Goal: Transaction & Acquisition: Subscribe to service/newsletter

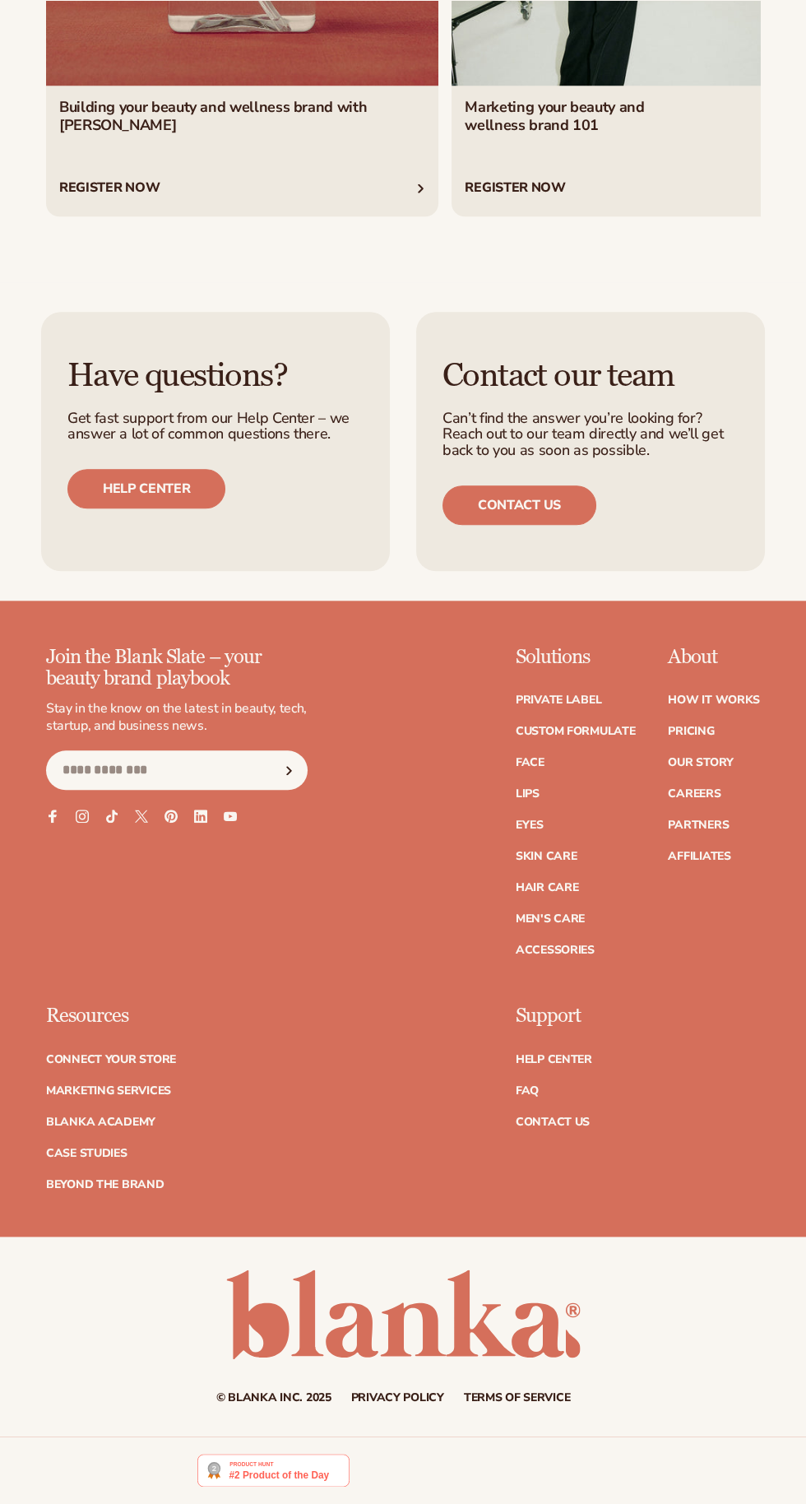
scroll to position [8561, 0]
click at [131, 509] on link "Help center" at bounding box center [146, 489] width 158 height 40
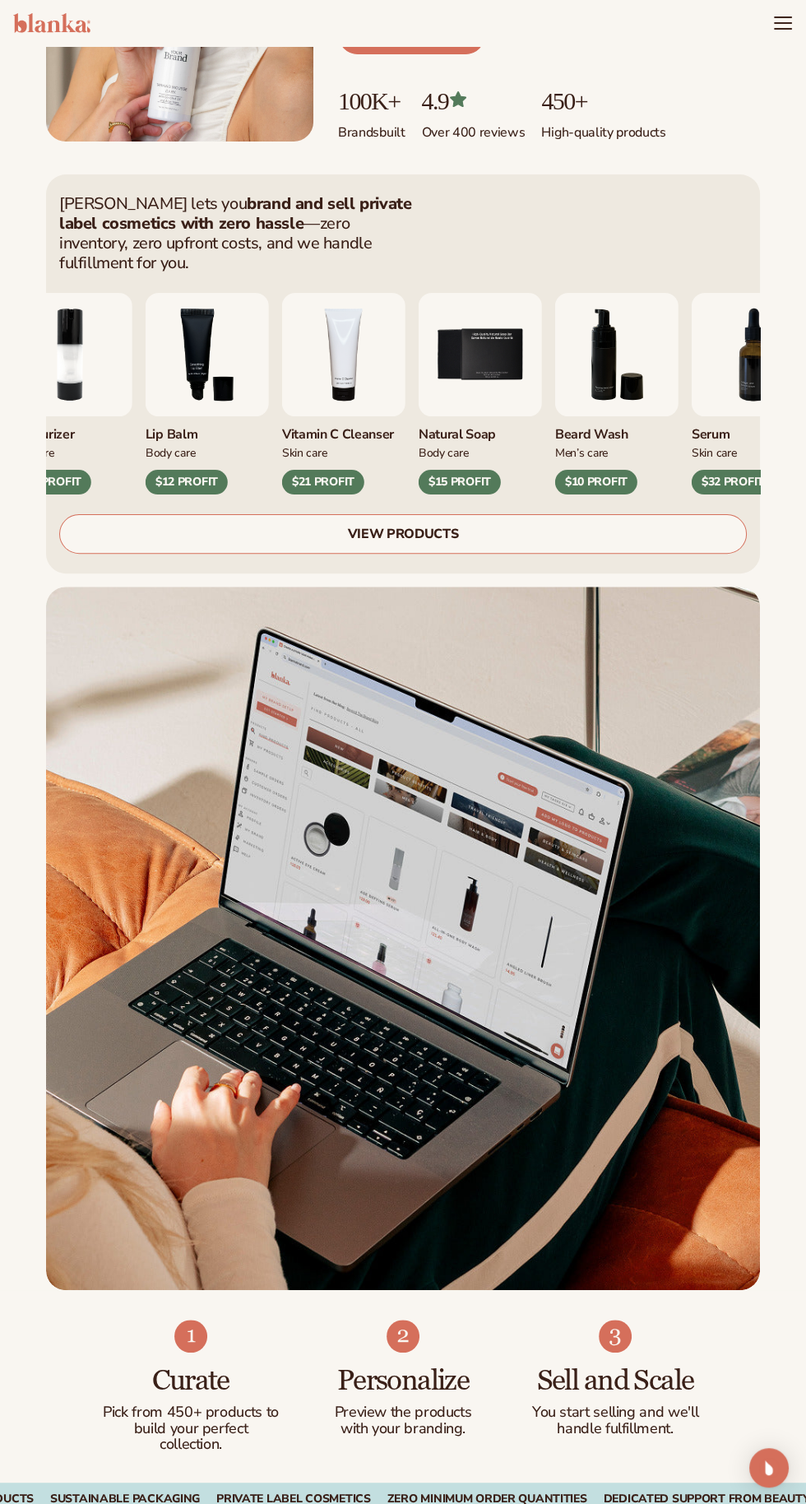
scroll to position [0, 0]
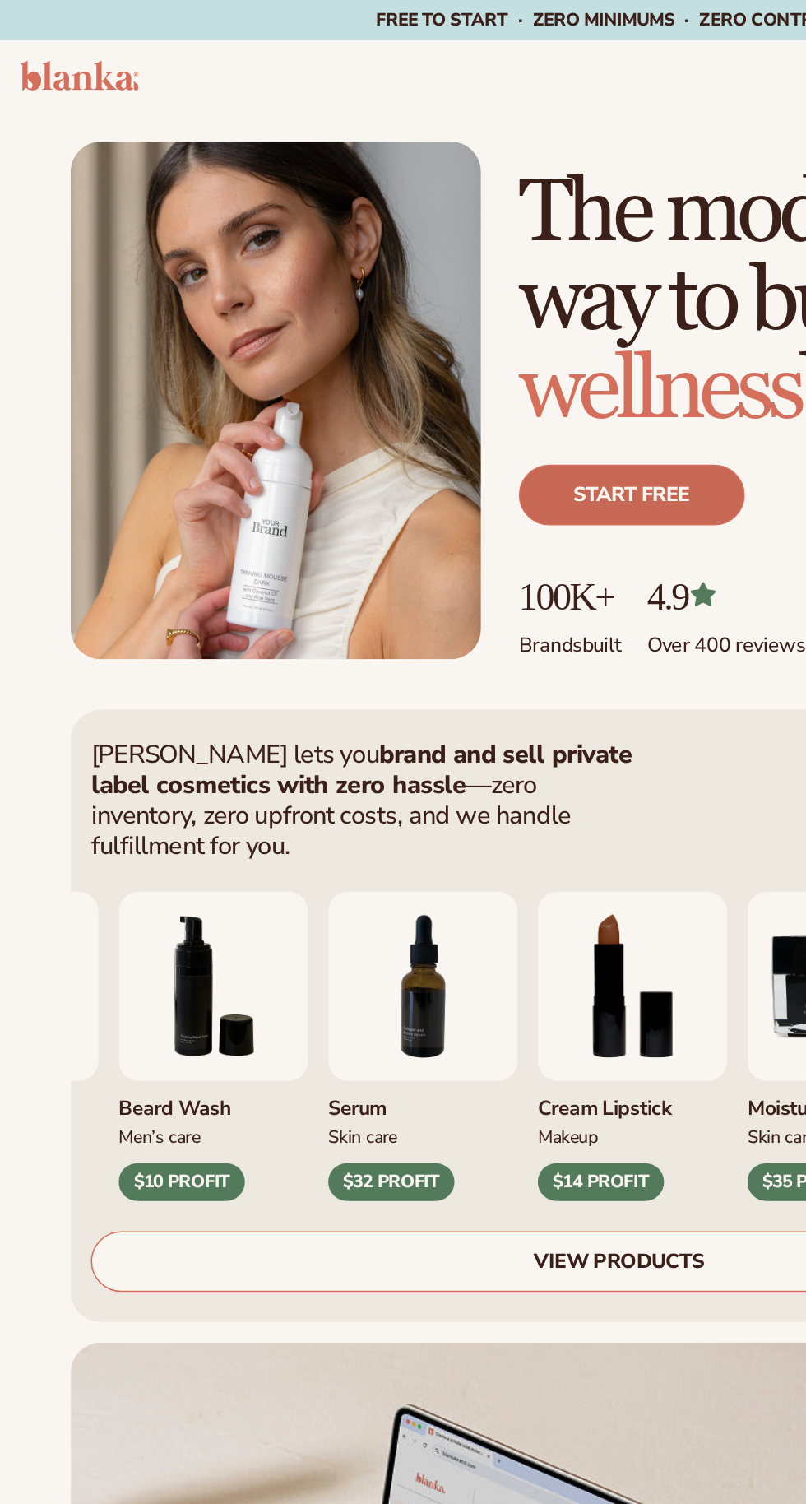
click at [382, 320] on link "Start free" at bounding box center [411, 323] width 147 height 40
